Goal: Task Accomplishment & Management: Use online tool/utility

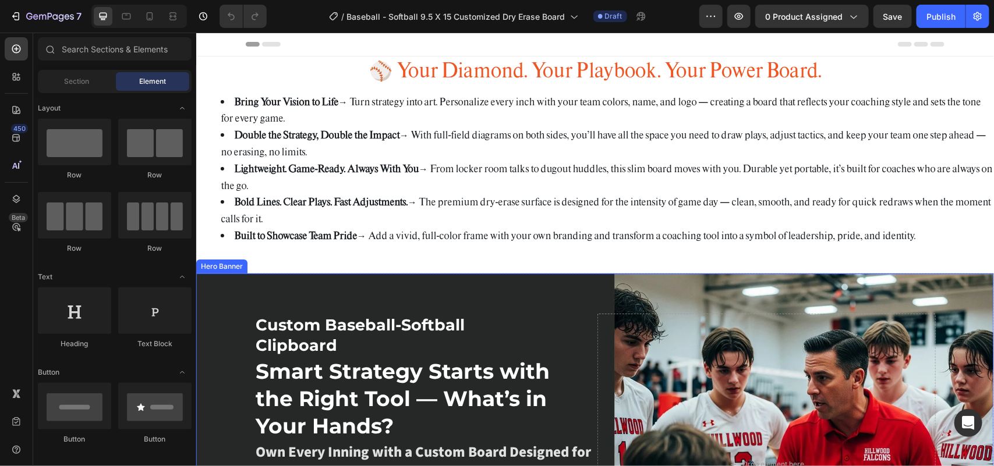
click at [569, 291] on div "Background Image" at bounding box center [595, 464] width 798 height 383
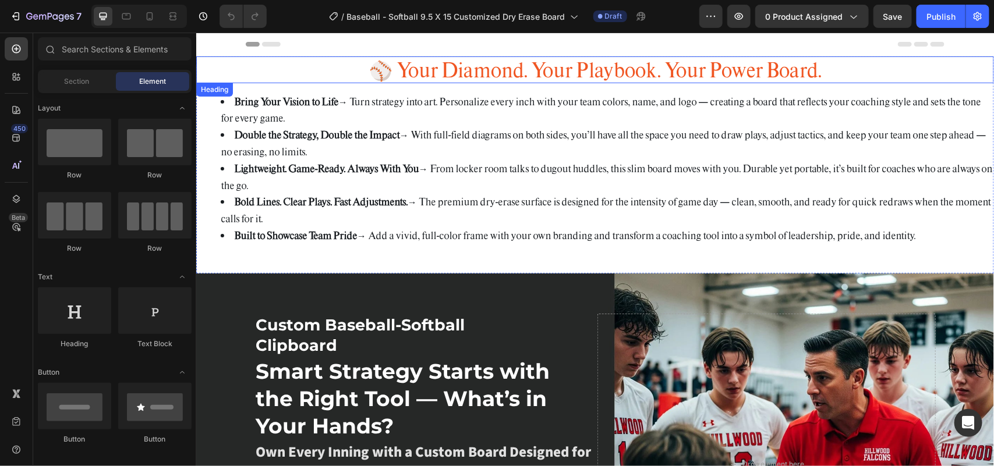
scroll to position [146, 0]
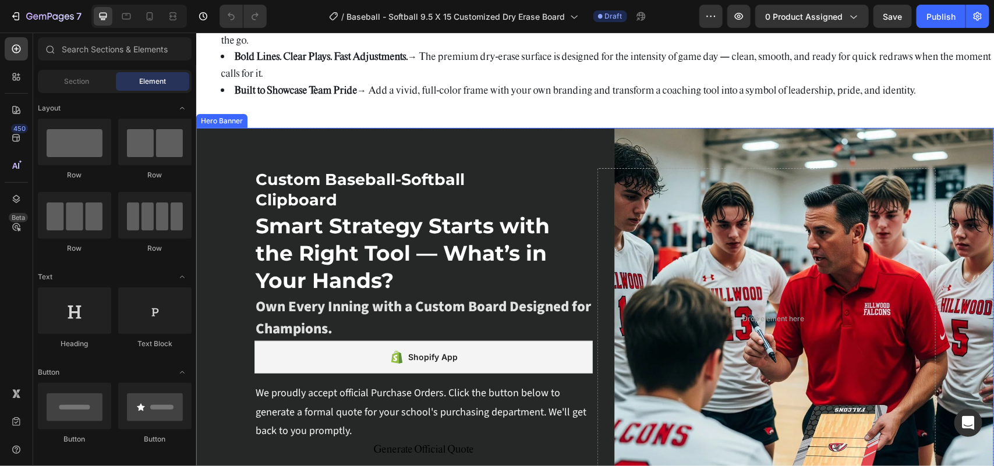
click at [744, 136] on div "Background Image" at bounding box center [595, 319] width 798 height 383
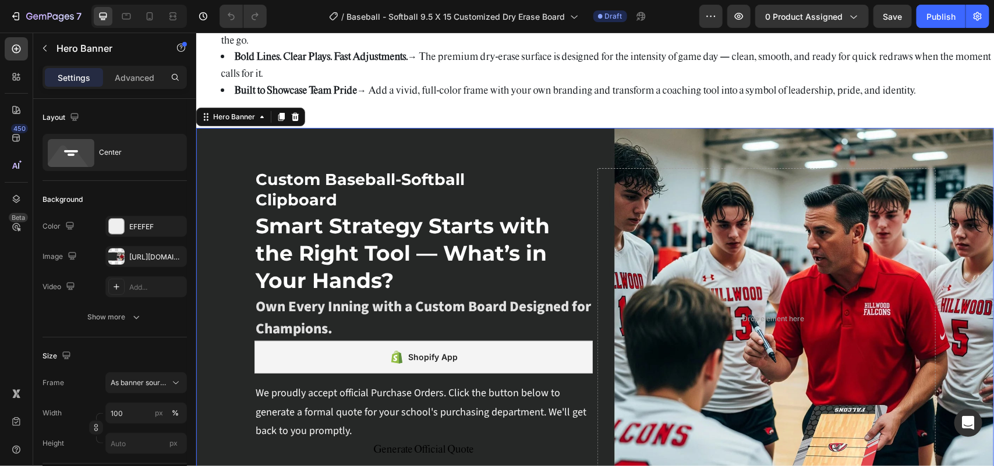
click at [0, 280] on div "450 Beta" at bounding box center [16, 250] width 33 height 434
click at [135, 260] on div "[URL][DOMAIN_NAME]" at bounding box center [146, 257] width 34 height 10
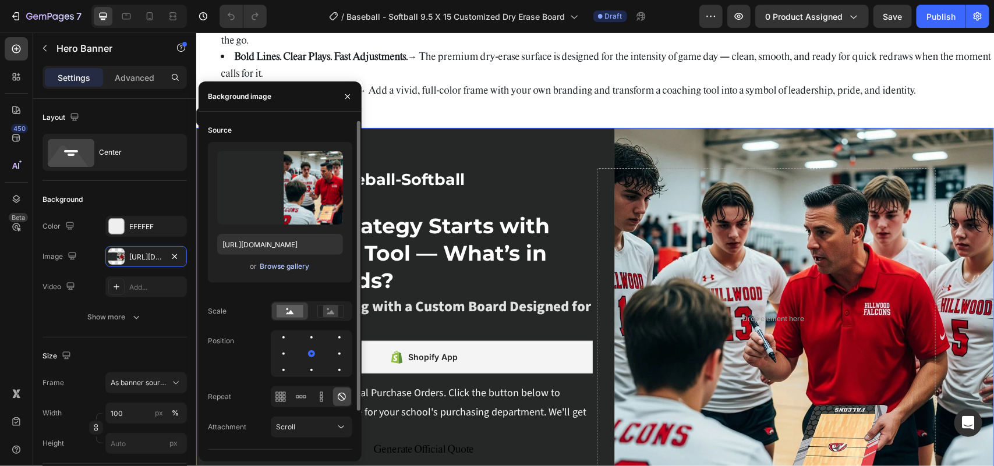
click at [287, 263] on div "Browse gallery" at bounding box center [284, 266] width 49 height 10
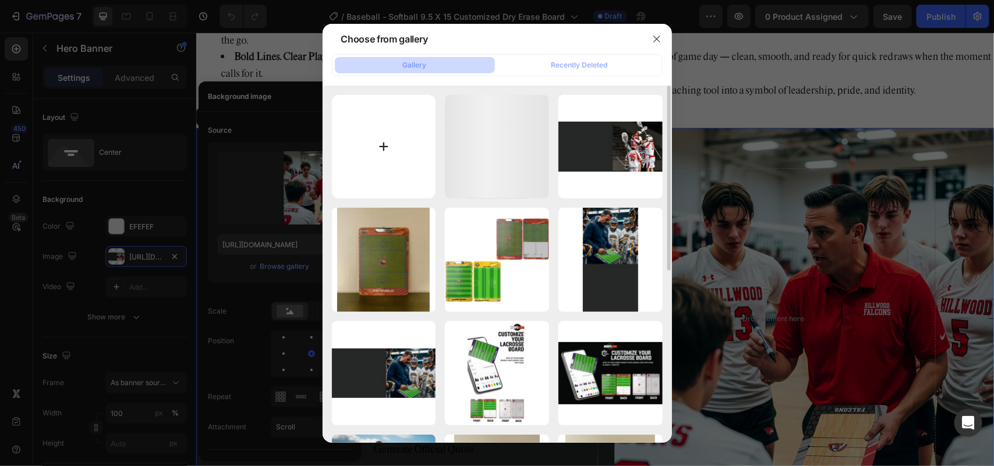
click at [381, 143] on input "file" at bounding box center [384, 147] width 104 height 104
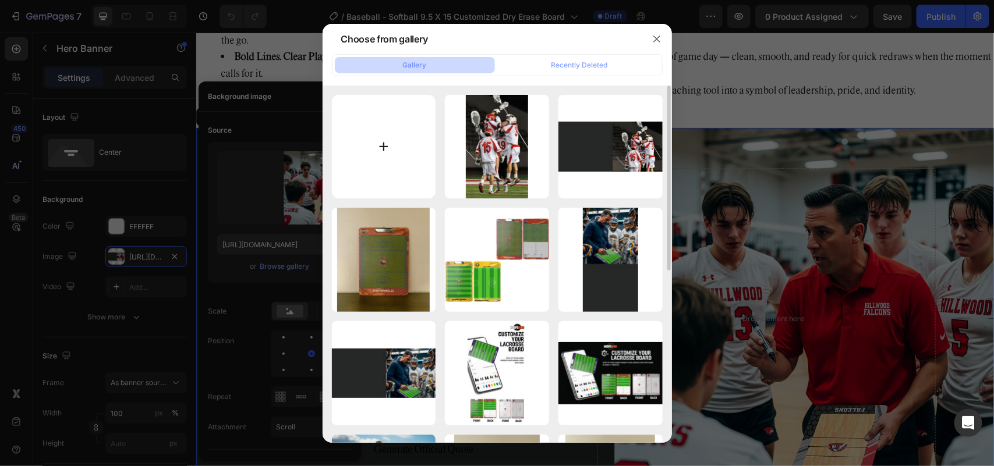
type input "C:\fakepath\826viking.webp"
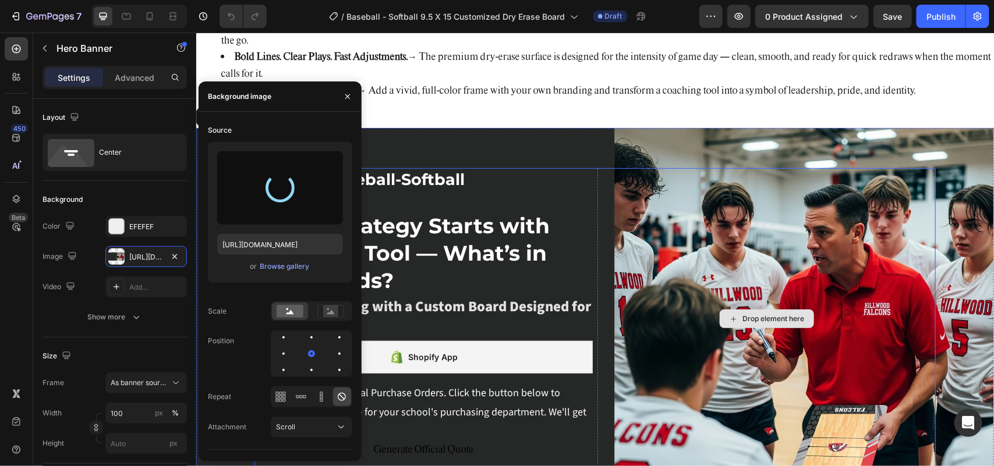
type input "[URL][DOMAIN_NAME]"
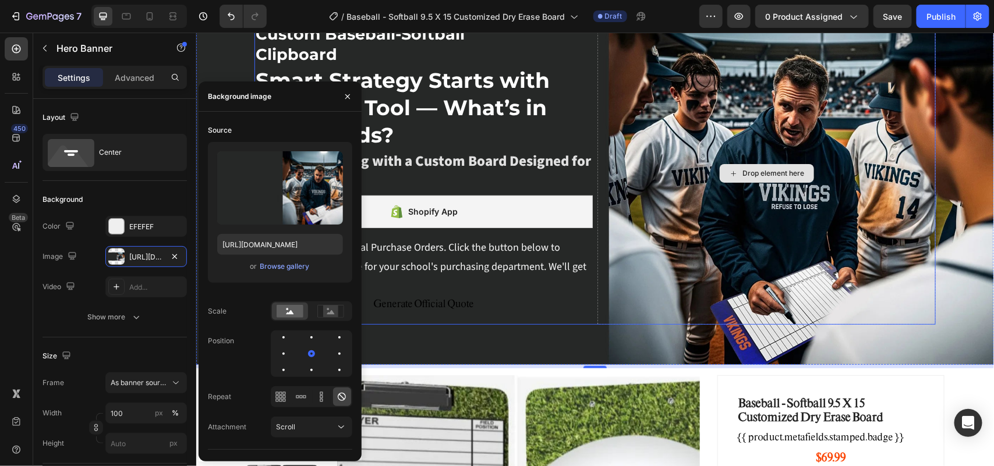
scroll to position [218, 0]
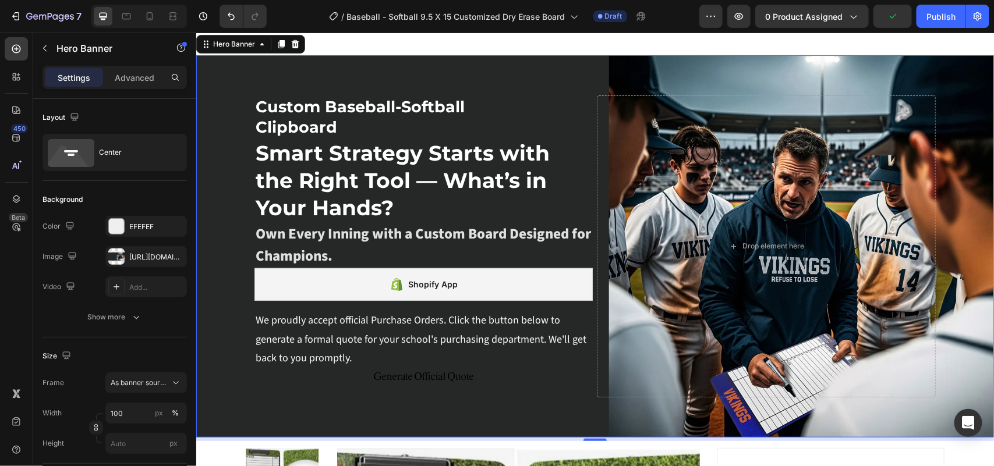
click at [595, 66] on div "Background Image" at bounding box center [595, 246] width 798 height 383
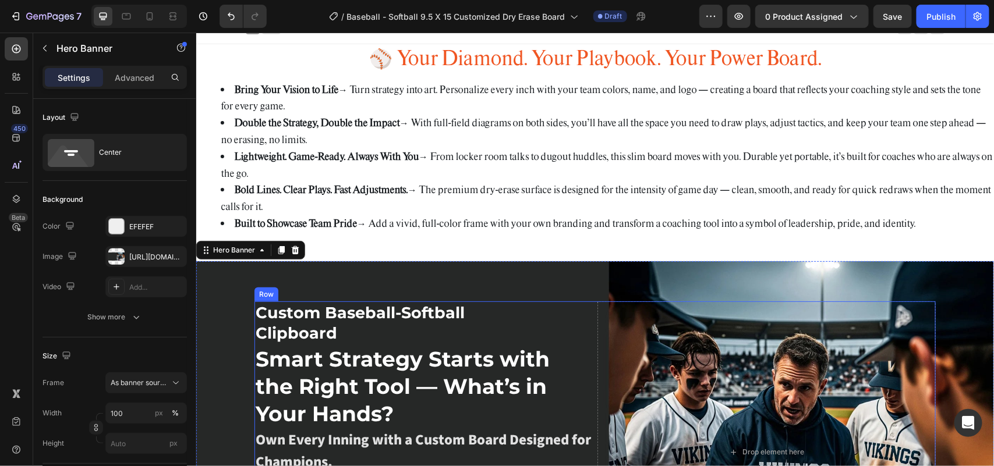
scroll to position [0, 0]
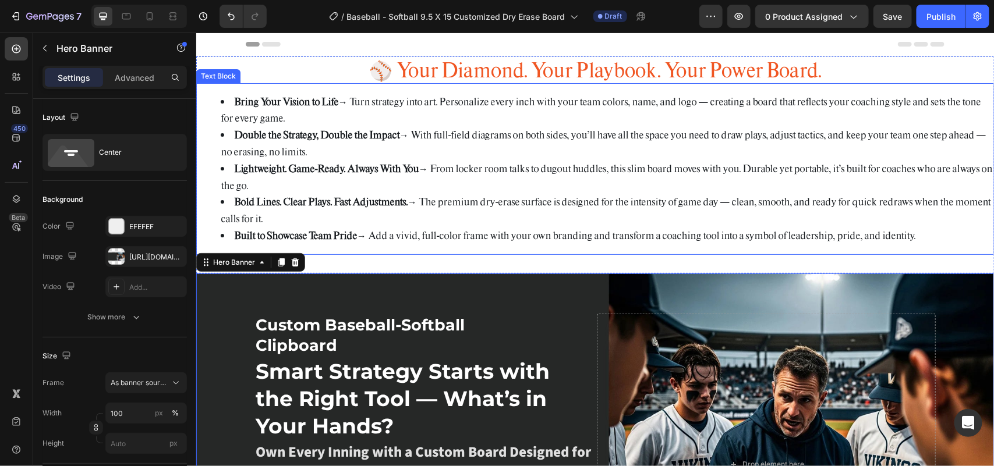
click at [467, 167] on li "Lightweight. Game-Ready. Always With You → From locker room talks to dugout hud…" at bounding box center [606, 177] width 772 height 34
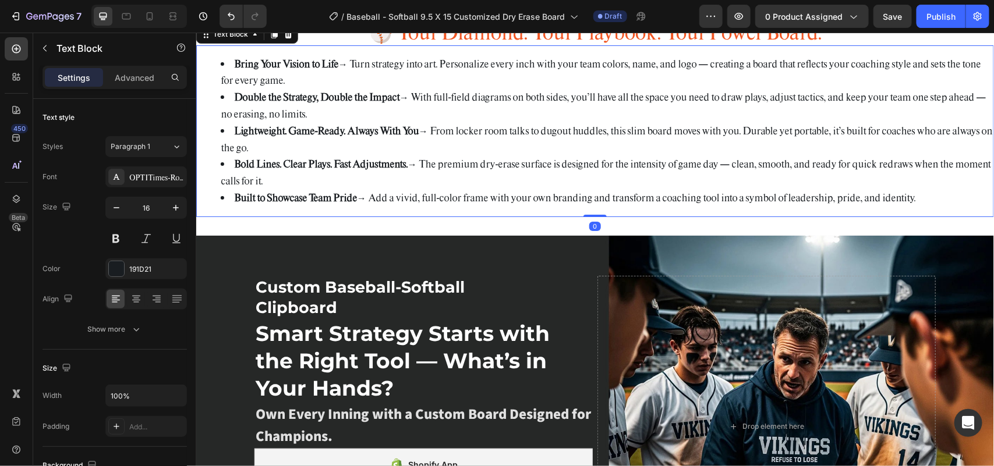
scroll to position [73, 0]
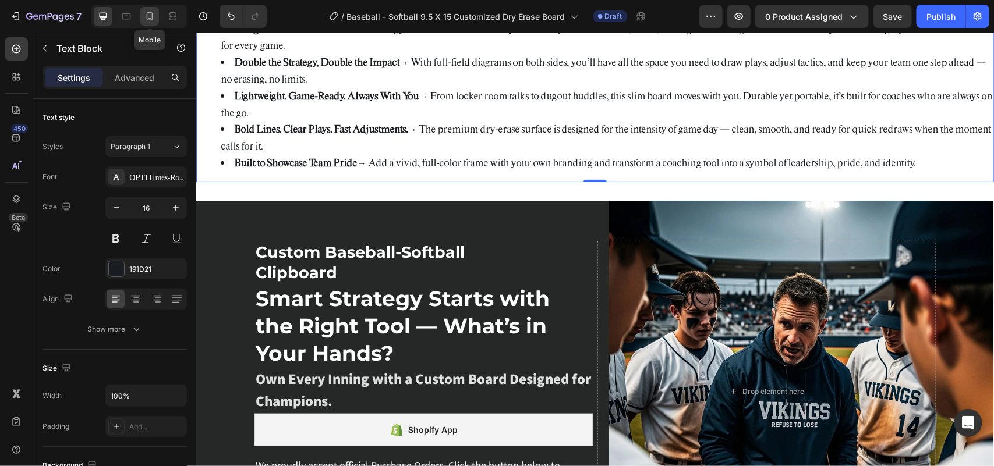
click at [151, 15] on icon at bounding box center [150, 16] width 12 height 12
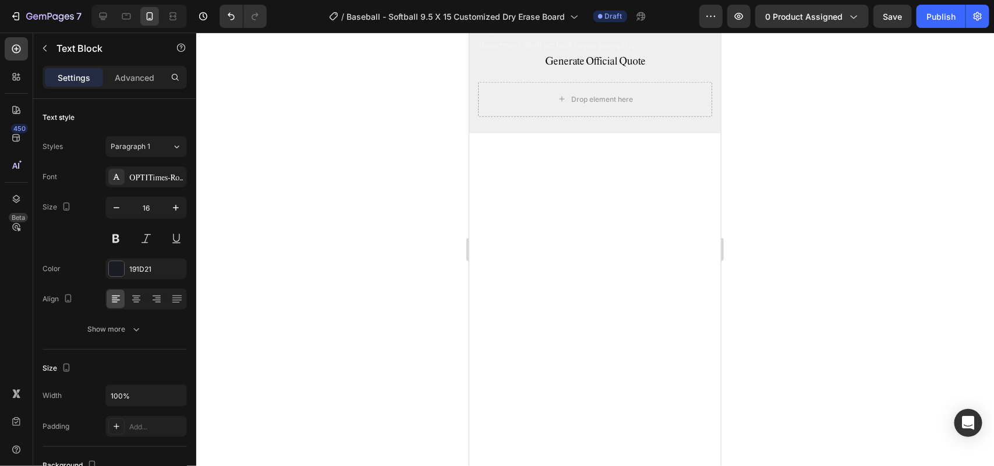
scroll to position [497, 0]
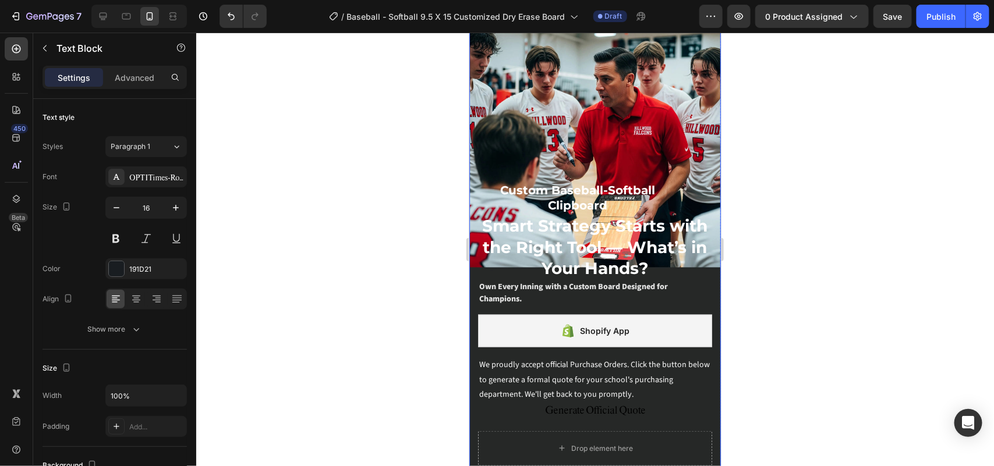
click at [611, 97] on div "Background Image" at bounding box center [595, 247] width 252 height 470
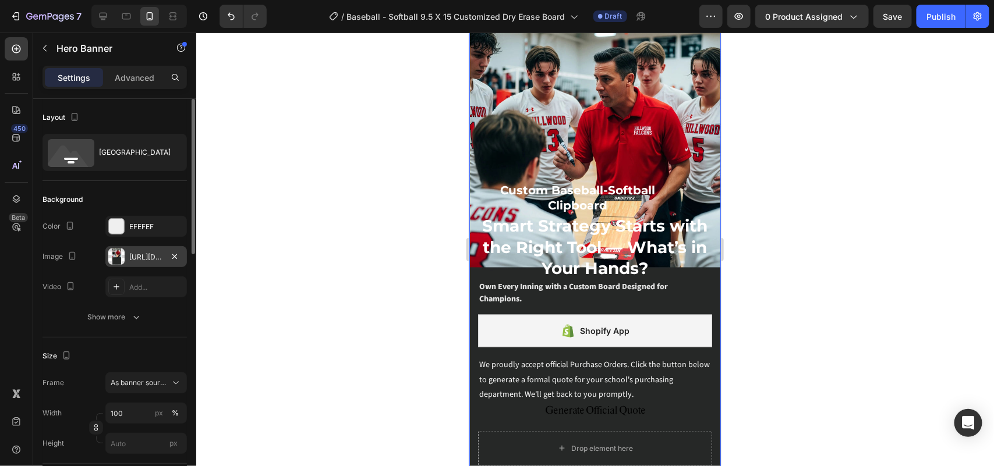
click at [148, 257] on div "[URL][DOMAIN_NAME]" at bounding box center [146, 257] width 34 height 10
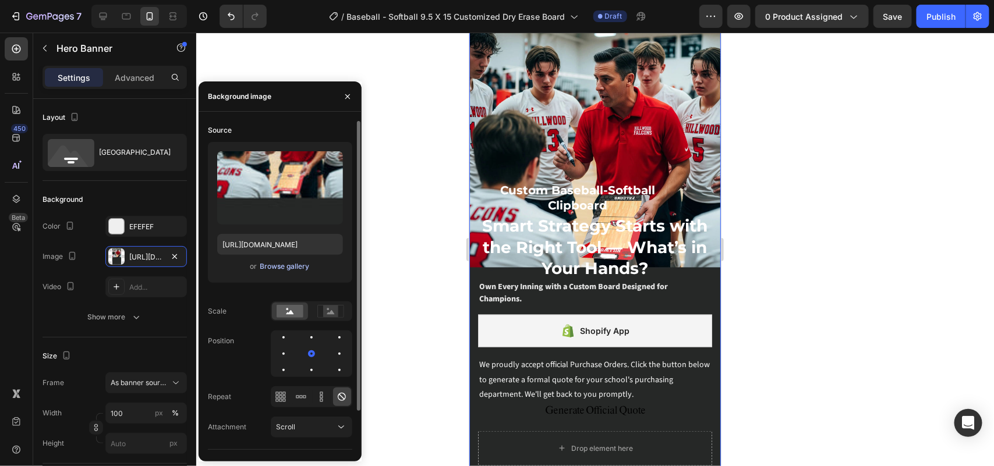
click at [292, 268] on div "Browse gallery" at bounding box center [284, 266] width 49 height 10
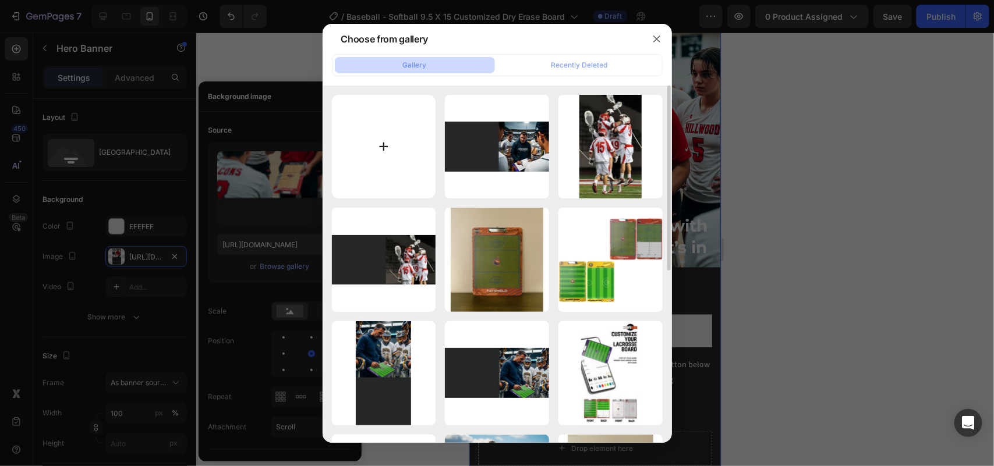
click at [378, 143] on input "file" at bounding box center [384, 147] width 104 height 104
type input "C:\fakepath\viking mob web.webp"
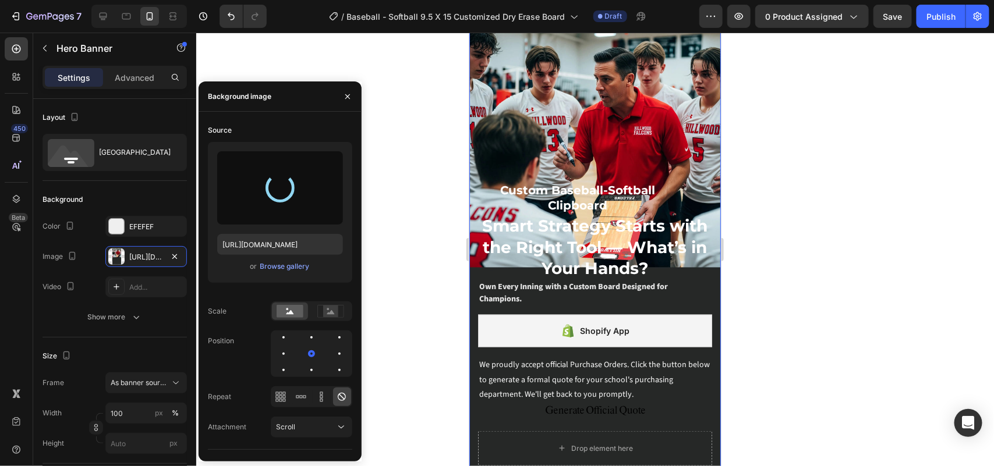
type input "[URL][DOMAIN_NAME]"
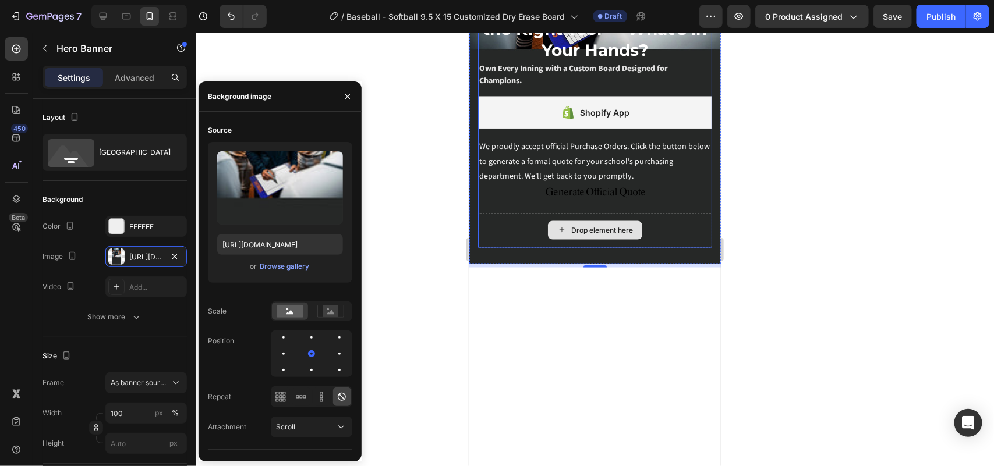
scroll to position [424, 0]
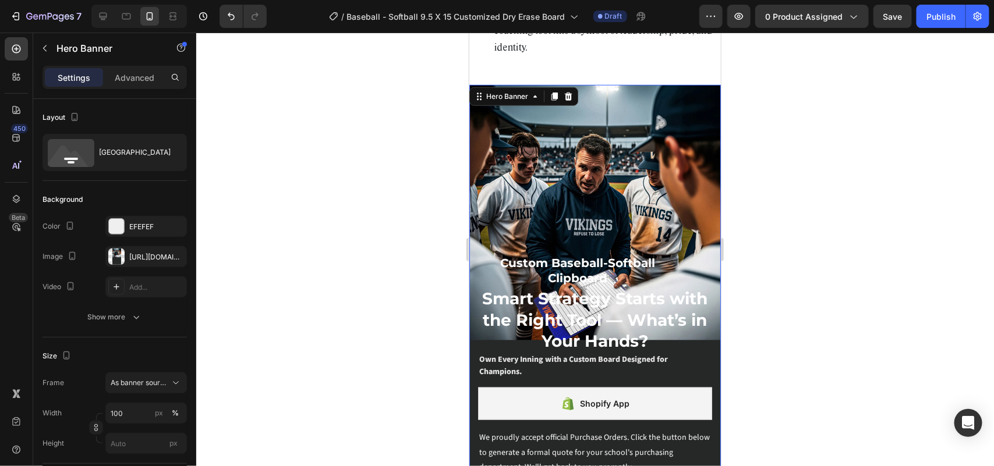
click at [594, 186] on div "Background Image" at bounding box center [595, 319] width 252 height 470
click at [594, 275] on strong "Custom Baseball-Softball Clipboard" at bounding box center [577, 270] width 155 height 29
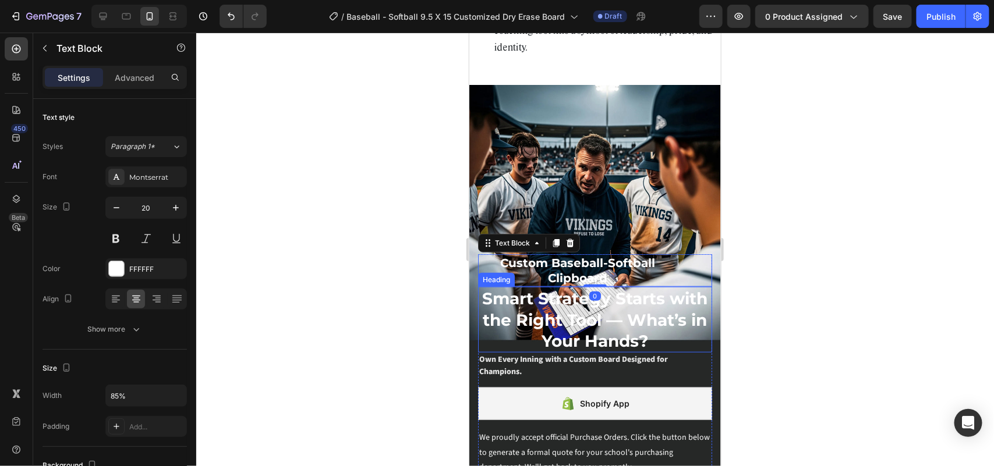
click at [594, 323] on strong "Smart Strategy Starts with the Right Tool — What’s in Your Hands?" at bounding box center [594, 319] width 225 height 62
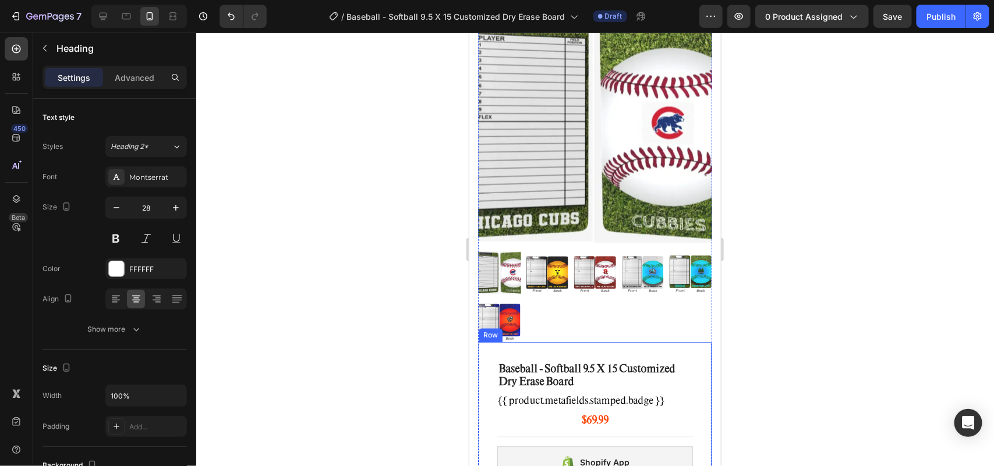
scroll to position [1152, 0]
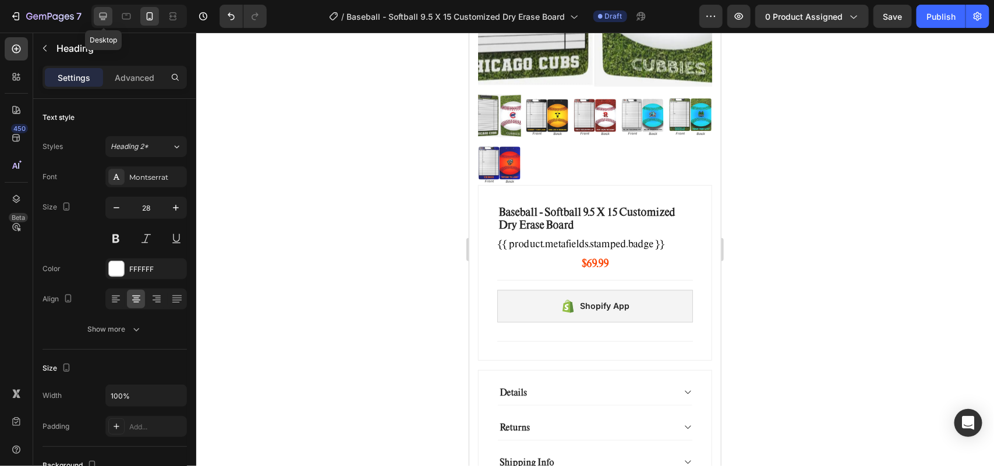
click at [104, 15] on icon at bounding box center [103, 16] width 12 height 12
type input "36"
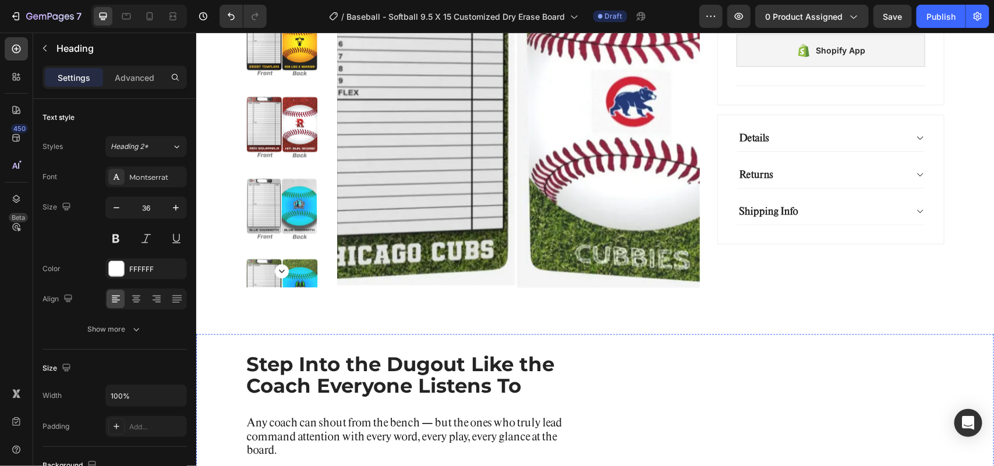
scroll to position [1297, 0]
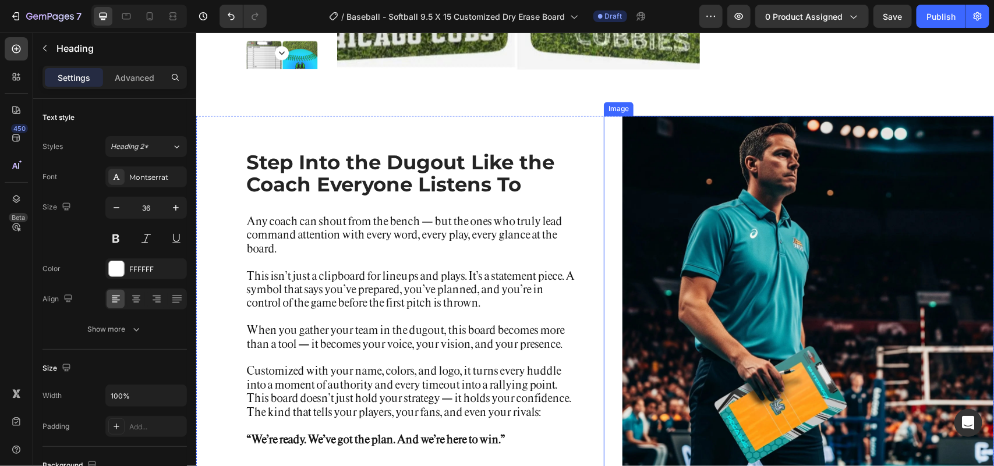
click at [724, 225] on img at bounding box center [807, 300] width 371 height 371
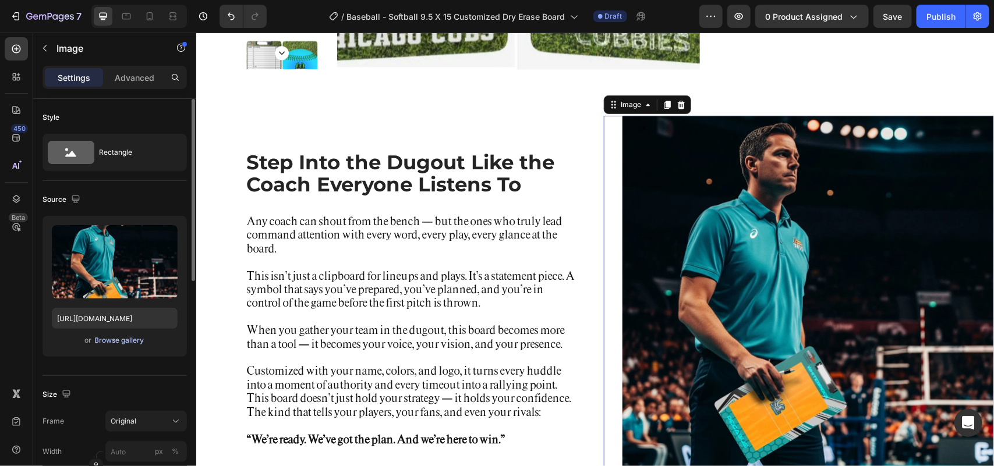
click at [120, 341] on div "Browse gallery" at bounding box center [119, 340] width 49 height 10
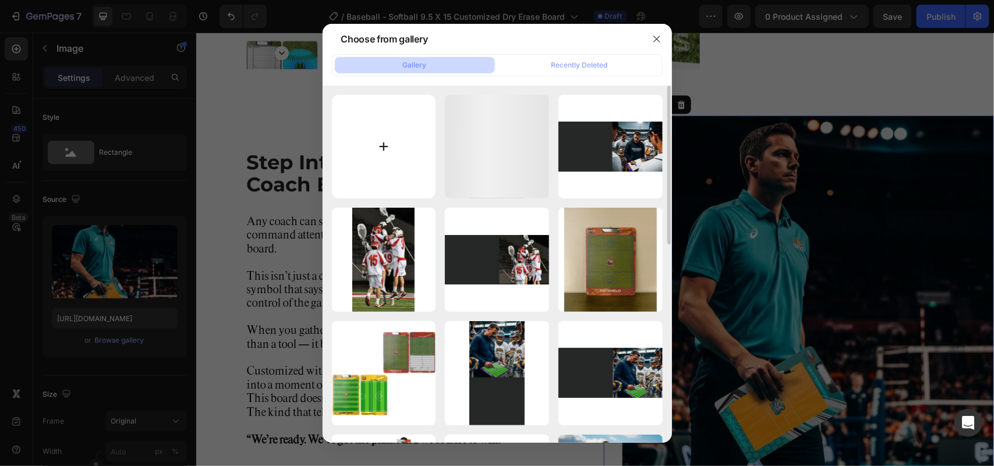
click at [378, 151] on input "file" at bounding box center [384, 147] width 104 height 104
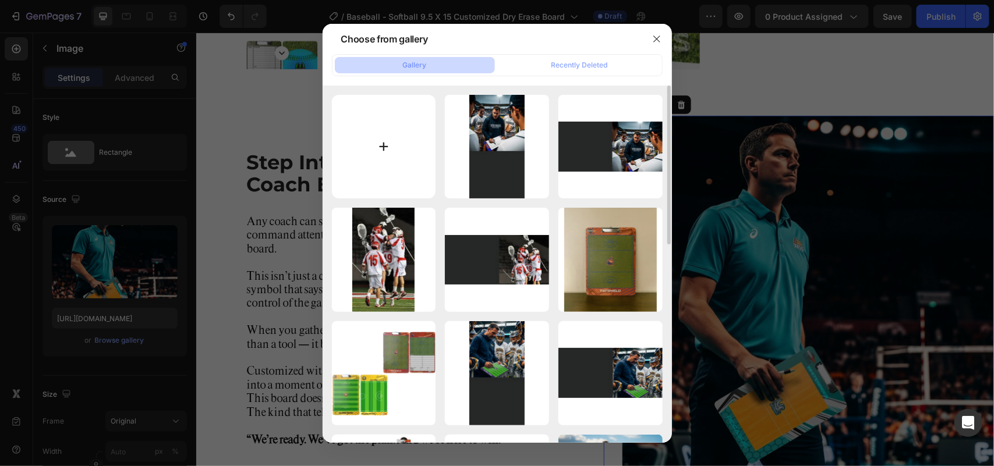
type input "C:\fakepath\baseball2web.webp"
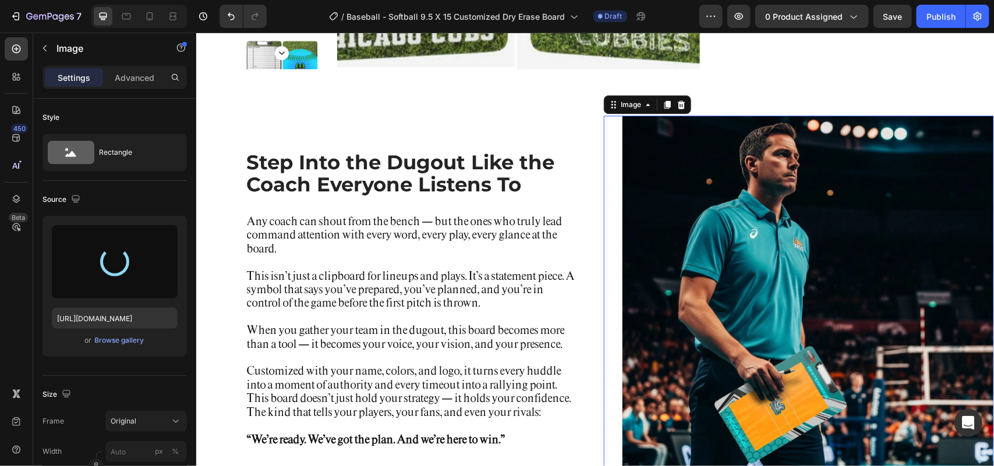
type input "[URL][DOMAIN_NAME]"
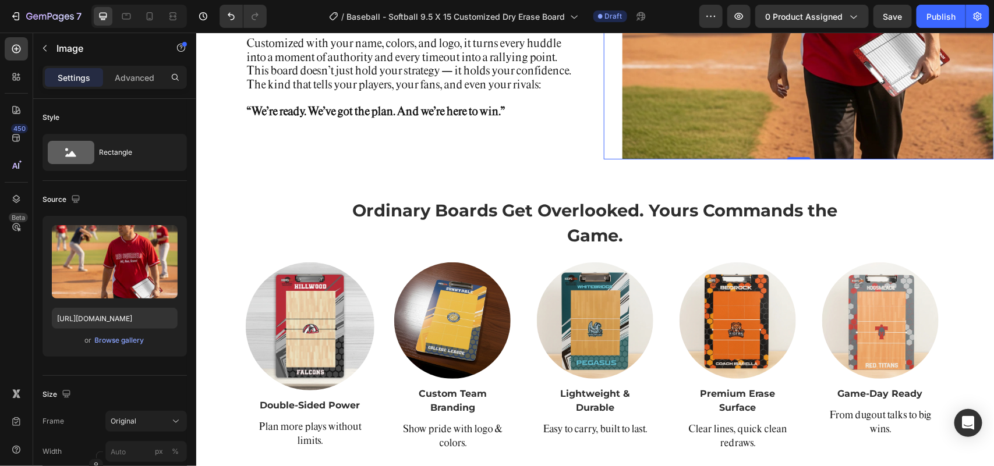
scroll to position [1661, 0]
